Goal: Task Accomplishment & Management: Complete application form

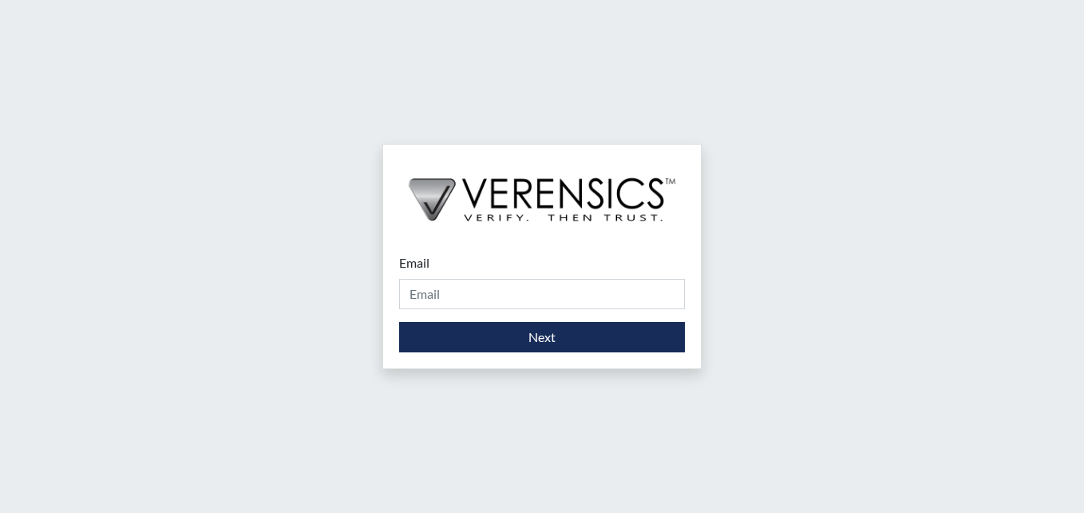
type input "[PERSON_NAME][EMAIL_ADDRESS][PERSON_NAME][DOMAIN_NAME]"
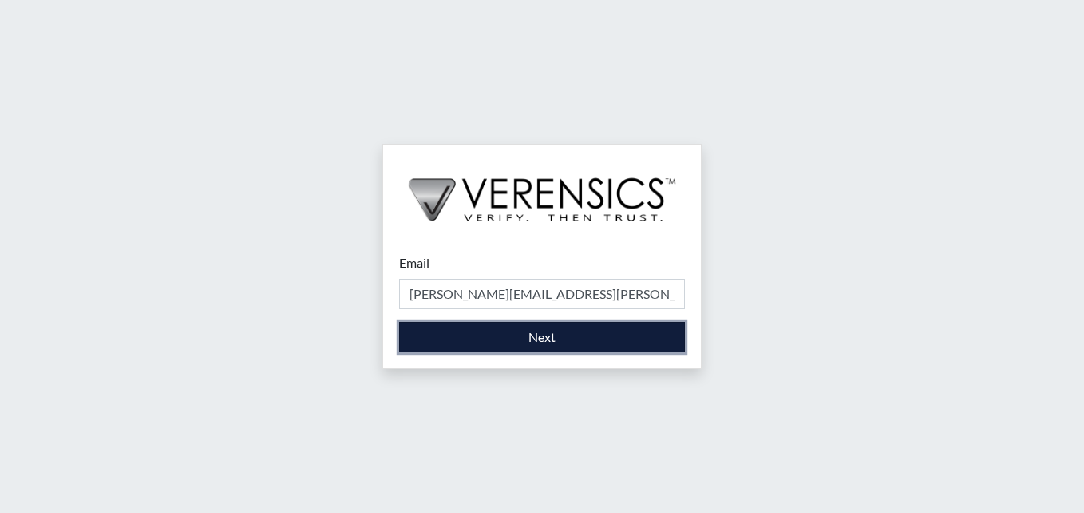
click at [540, 350] on button "Next" at bounding box center [542, 337] width 286 height 30
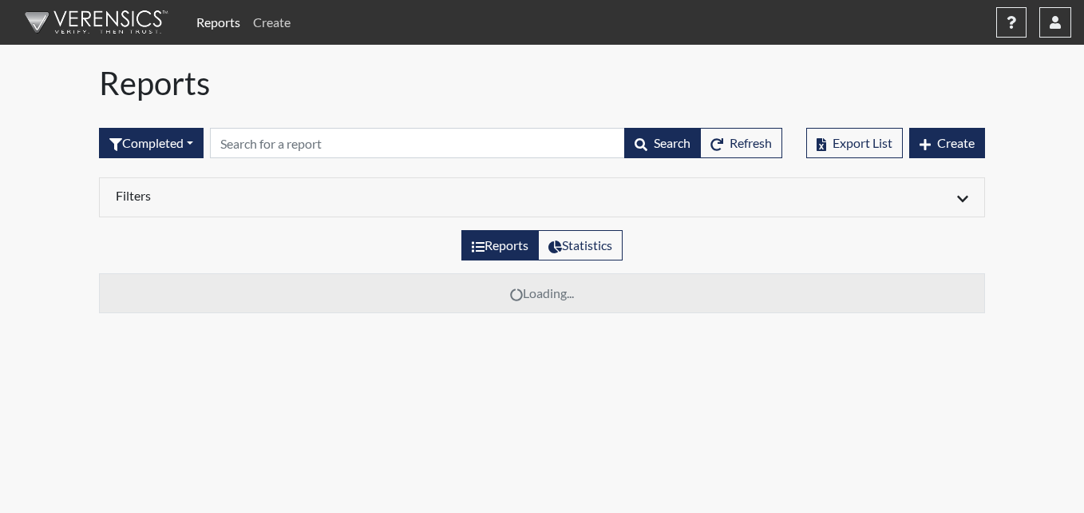
click at [273, 22] on link "Create" at bounding box center [272, 22] width 50 height 32
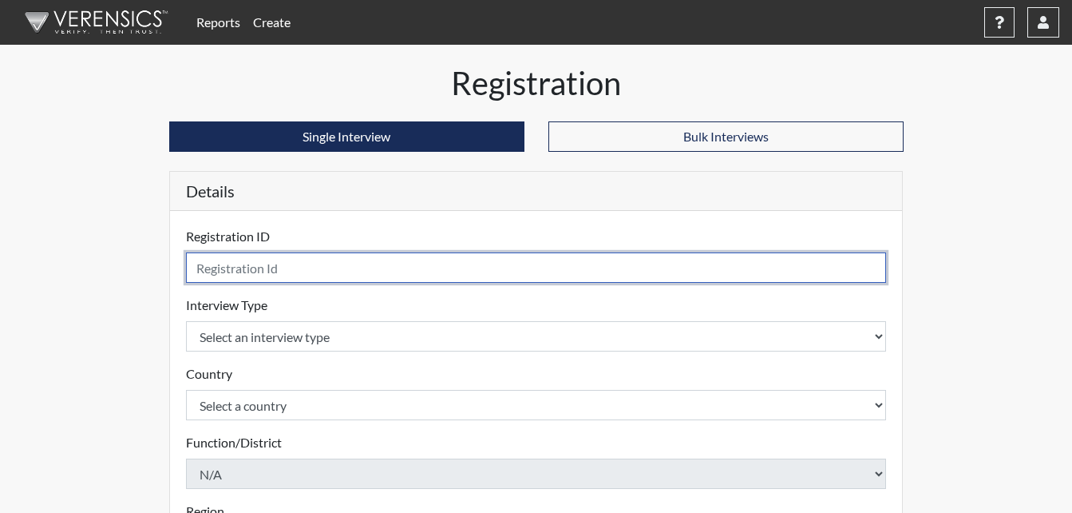
click at [257, 261] on input "text" at bounding box center [536, 267] width 701 height 30
type input "GDE5159"
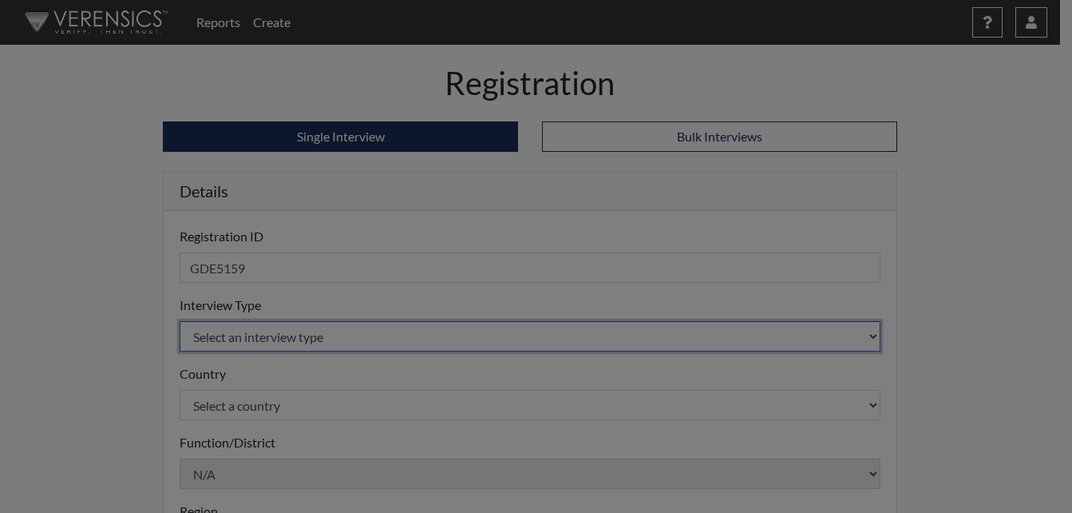
click at [237, 334] on body "Reports Create Help Center × Verensics Best Practices How to successfully use t…" at bounding box center [536, 256] width 1072 height 513
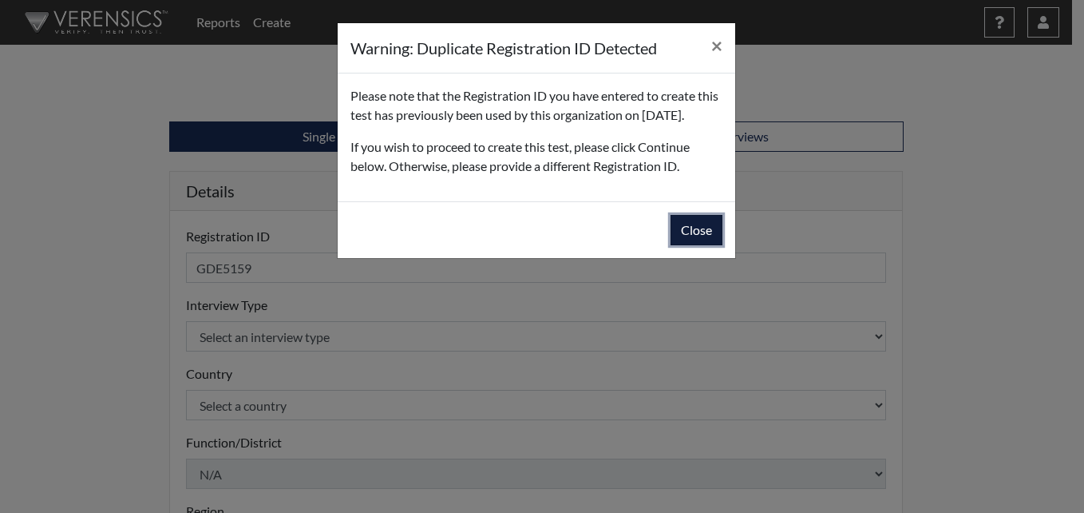
click at [690, 245] on button "Close" at bounding box center [697, 230] width 52 height 30
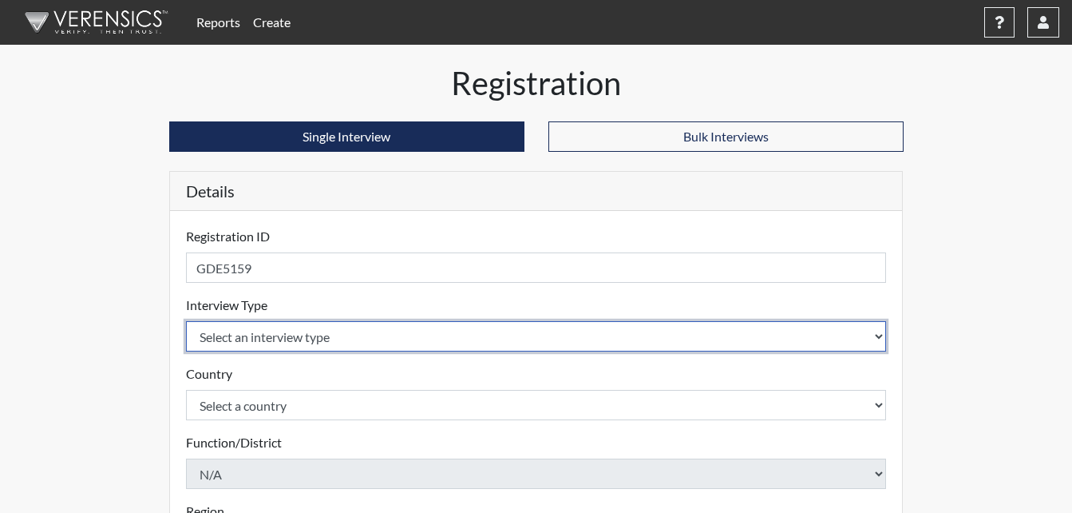
click at [264, 335] on select "Select an interview type Corrections Pre-Employment" at bounding box center [536, 336] width 701 height 30
select select "ff733e93-e1bf-11ea-9c9f-0eff0cf7eb8f"
click at [186, 321] on select "Select an interview type Corrections Pre-Employment" at bounding box center [536, 336] width 701 height 30
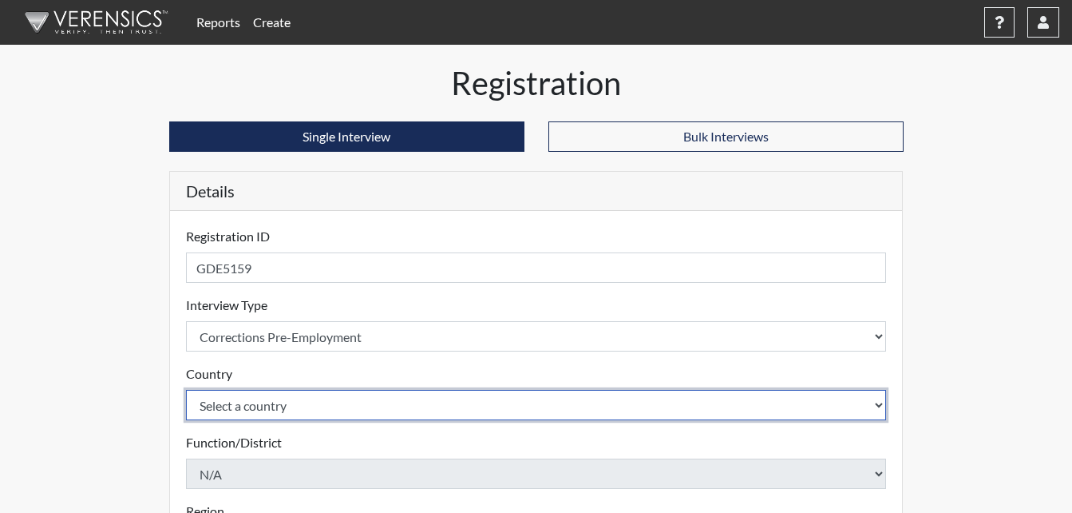
click at [263, 414] on select "Select a country [GEOGRAPHIC_DATA] [GEOGRAPHIC_DATA]" at bounding box center [536, 405] width 701 height 30
select select "united-states-of-[GEOGRAPHIC_DATA]"
click at [186, 390] on select "Select a country [GEOGRAPHIC_DATA] [GEOGRAPHIC_DATA]" at bounding box center [536, 405] width 701 height 30
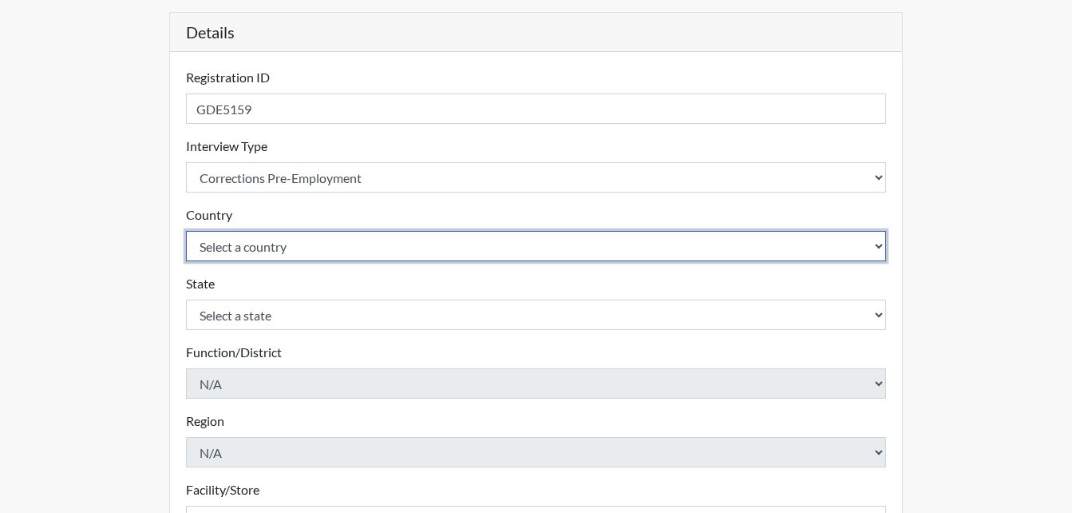
scroll to position [160, 0]
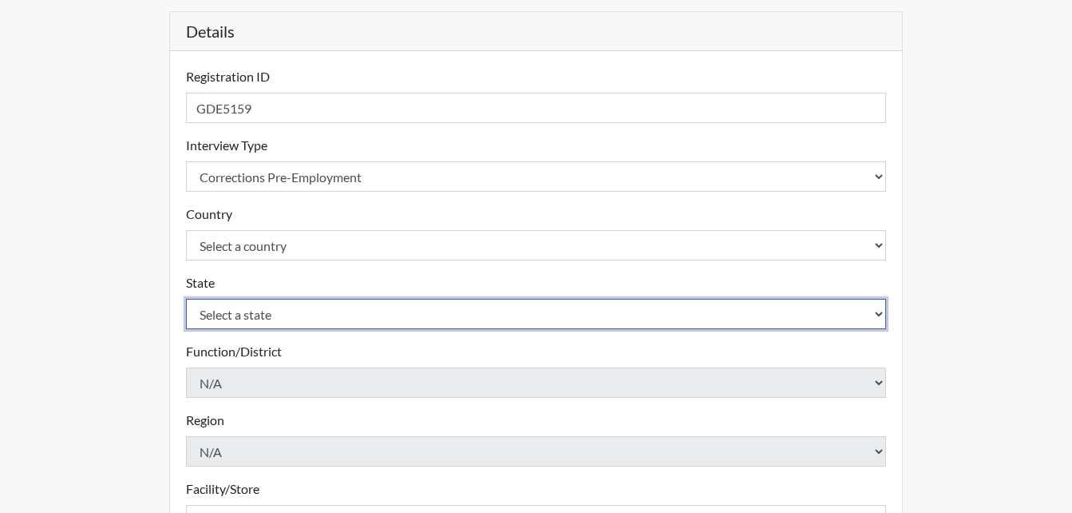
click at [272, 310] on select "Select a state [US_STATE] [US_STATE] [US_STATE] [US_STATE] [US_STATE] [US_STATE…" at bounding box center [536, 314] width 701 height 30
select select "GA"
click at [186, 299] on select "Select a state [US_STATE] [US_STATE] [US_STATE] [US_STATE] [US_STATE] [US_STATE…" at bounding box center [536, 314] width 701 height 30
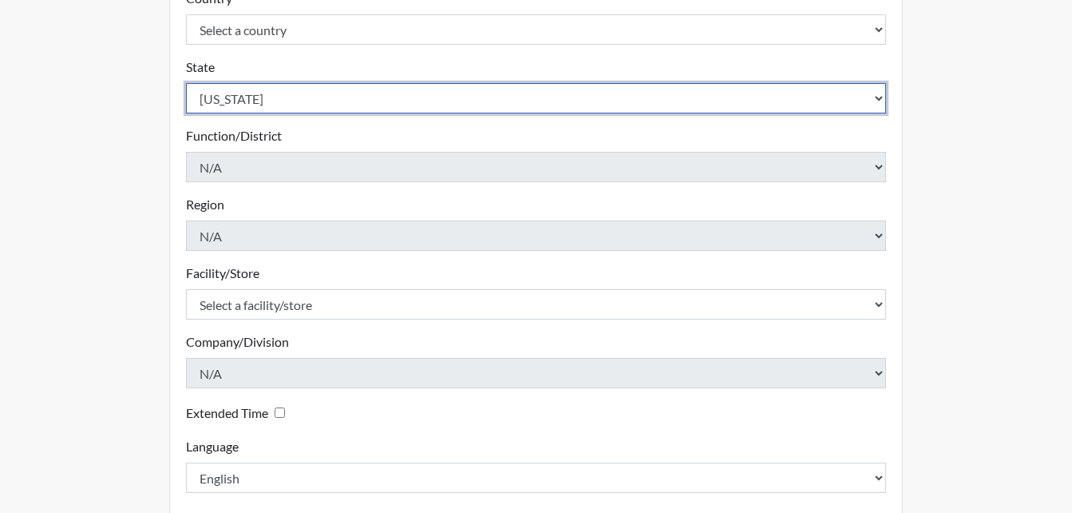
scroll to position [399, 0]
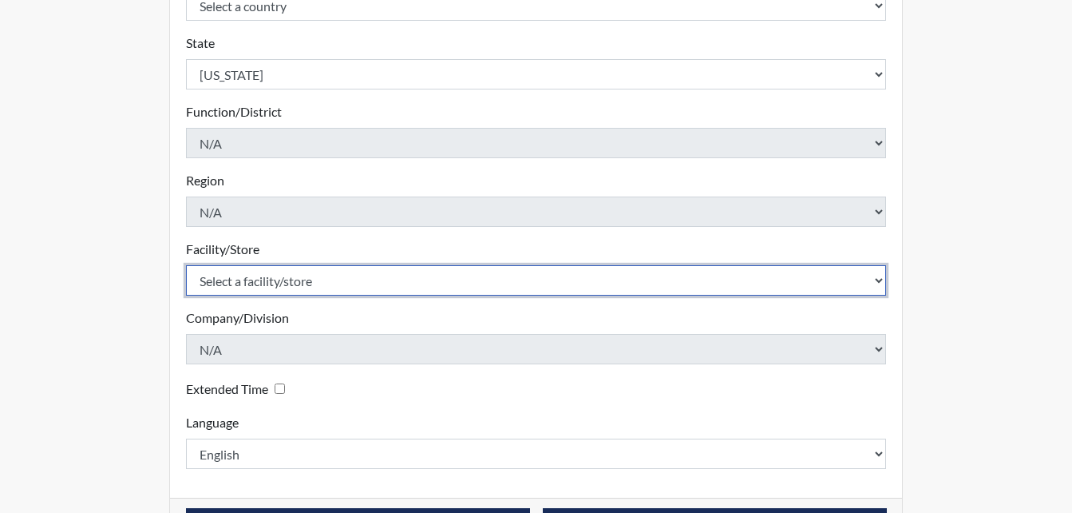
click at [304, 275] on select "Select a facility/store [PERSON_NAME]" at bounding box center [536, 280] width 701 height 30
select select "6cac2b59-3591-4b40-b097-ccfdafc86ef1"
click at [186, 265] on select "Select a facility/store [PERSON_NAME]" at bounding box center [536, 280] width 701 height 30
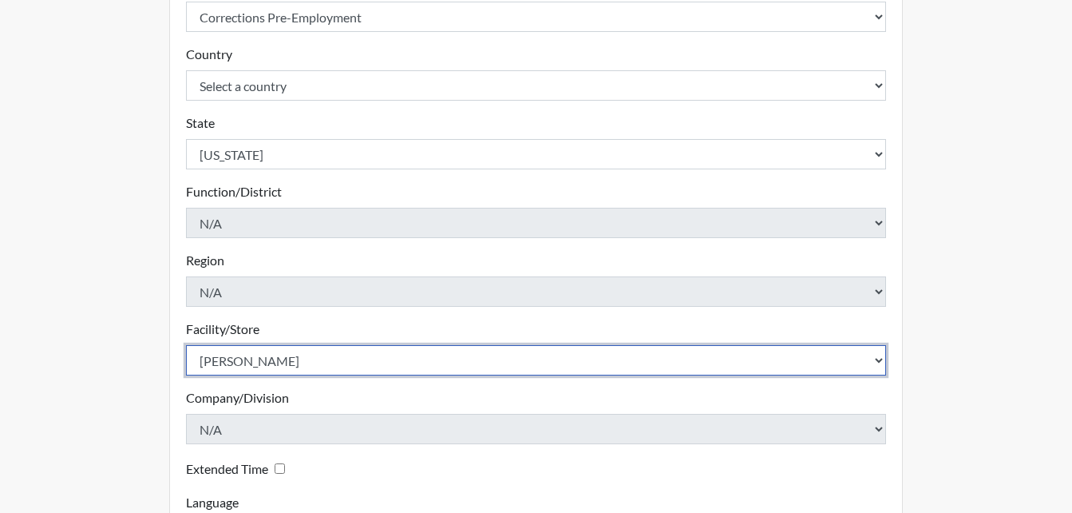
scroll to position [454, 0]
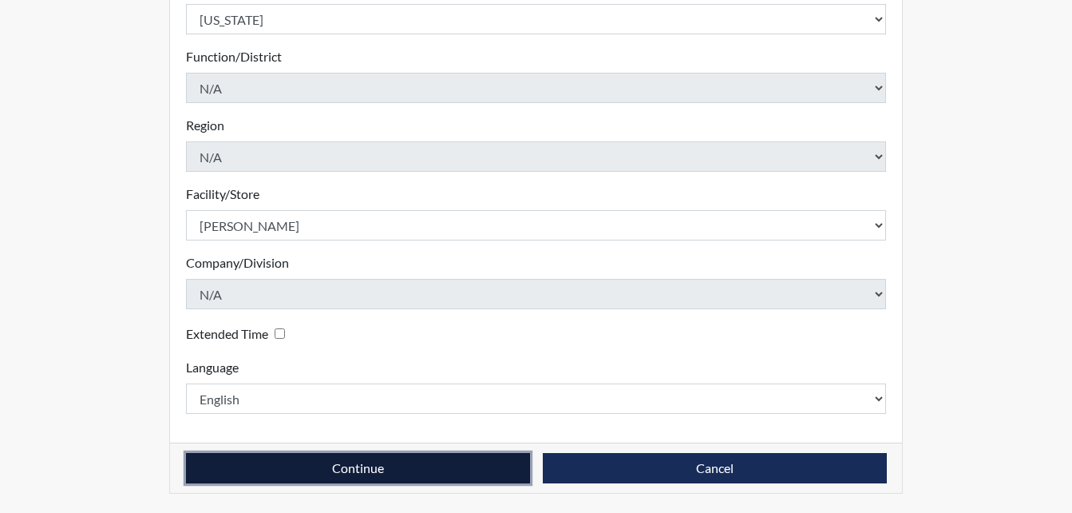
click at [398, 465] on button "Continue" at bounding box center [358, 468] width 344 height 30
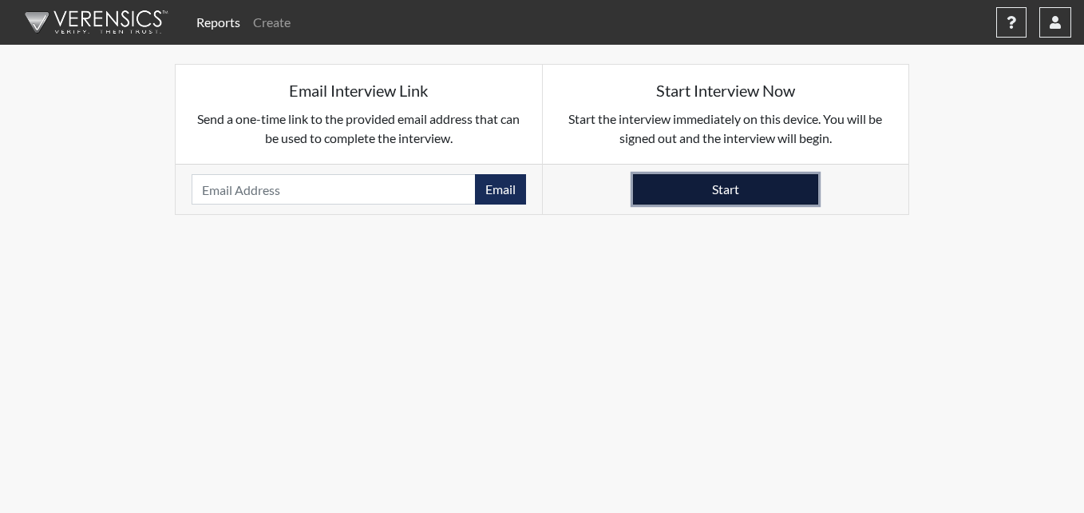
click at [743, 188] on button "Start" at bounding box center [725, 189] width 185 height 30
